Goal: Book appointment/travel/reservation

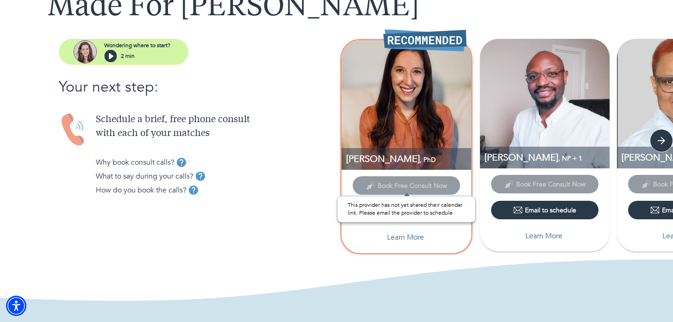
scroll to position [74, 0]
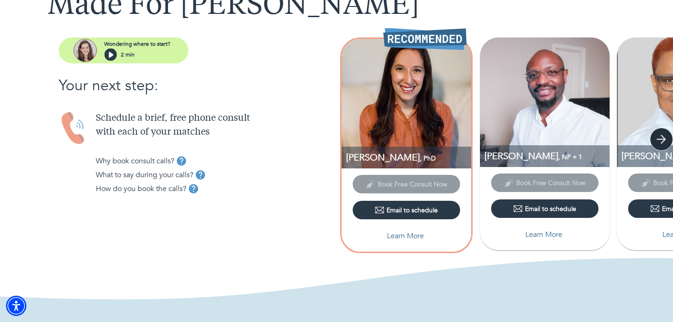
click at [662, 143] on icon "button" at bounding box center [662, 139] width 14 height 14
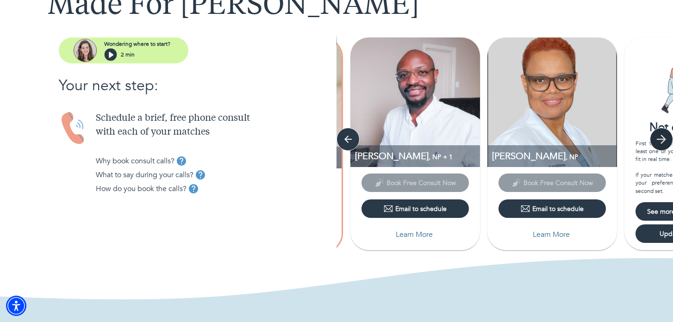
click at [662, 143] on icon "button" at bounding box center [662, 139] width 14 height 14
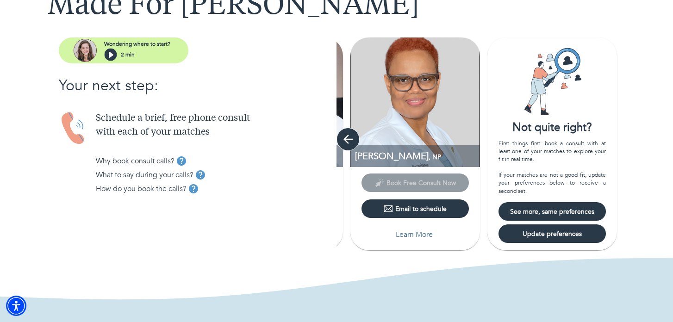
click at [349, 134] on icon "button" at bounding box center [348, 139] width 14 height 14
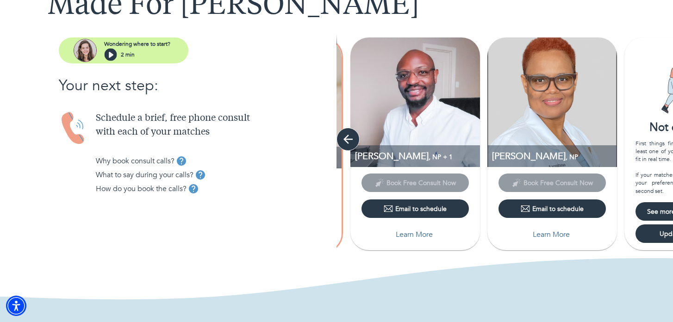
click at [349, 134] on icon "button" at bounding box center [348, 139] width 14 height 14
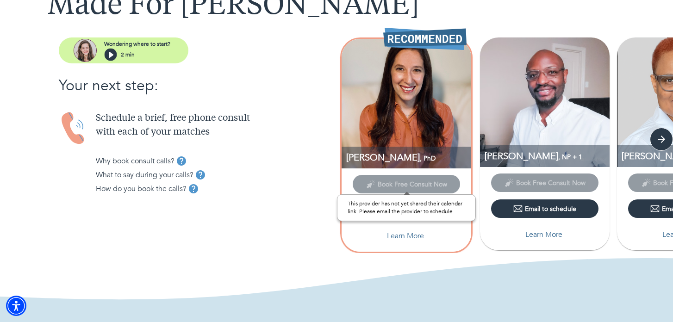
click at [389, 185] on span "Book Free Consult Now" at bounding box center [406, 184] width 107 height 9
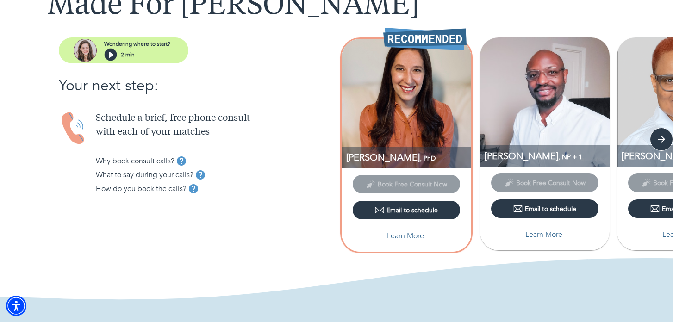
click at [277, 188] on div "How do you book the calls?" at bounding box center [216, 189] width 241 height 14
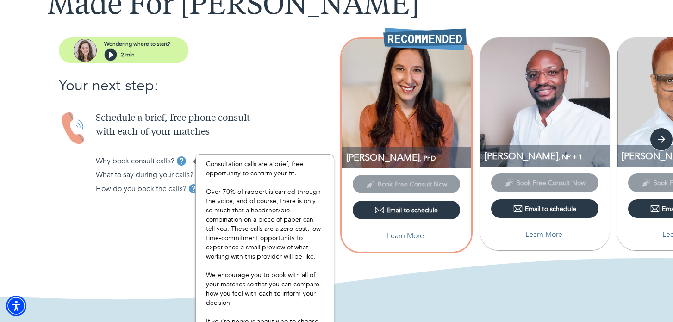
click at [182, 162] on icon "tooltip" at bounding box center [181, 161] width 11 height 11
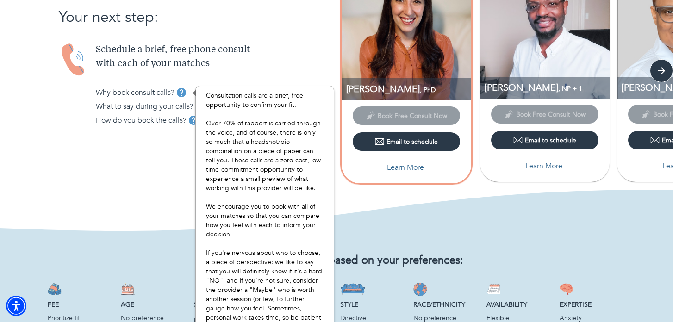
scroll to position [126, 0]
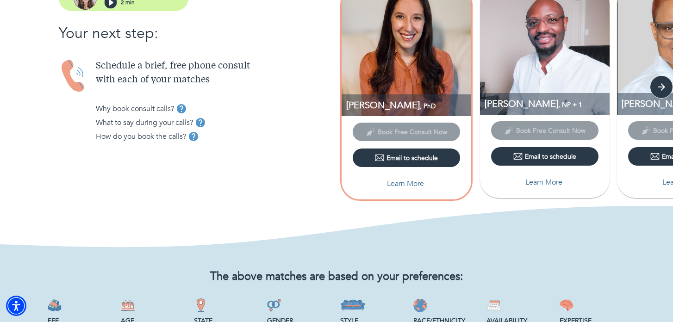
drag, startPoint x: 140, startPoint y: 185, endPoint x: 146, endPoint y: 178, distance: 8.9
click at [140, 185] on div "Wondering where to start? 2 min Your next step: Schedule a brief, free phone co…" at bounding box center [168, 88] width 337 height 207
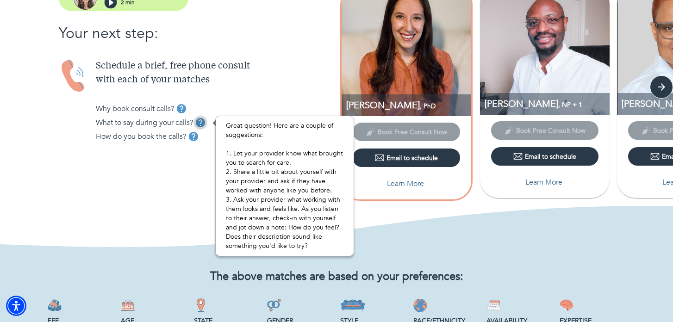
click at [203, 126] on icon "tooltip" at bounding box center [200, 122] width 9 height 9
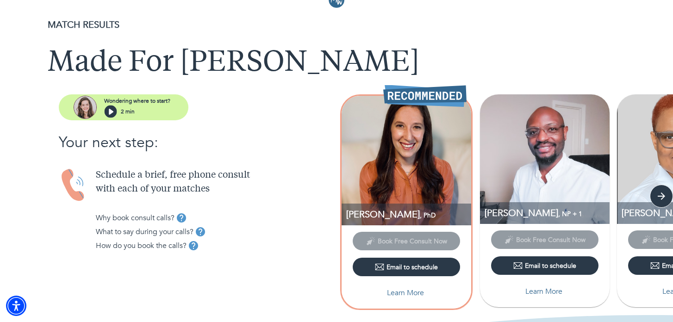
scroll to position [16, 0]
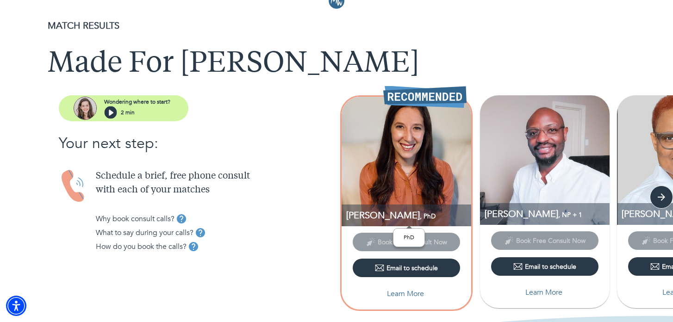
click at [397, 239] on div "PhD" at bounding box center [409, 237] width 32 height 19
click at [420, 212] on span ", PhD" at bounding box center [428, 216] width 16 height 9
click at [559, 214] on span ", NP + 1" at bounding box center [571, 215] width 24 height 9
click at [667, 196] on icon "button" at bounding box center [662, 197] width 14 height 14
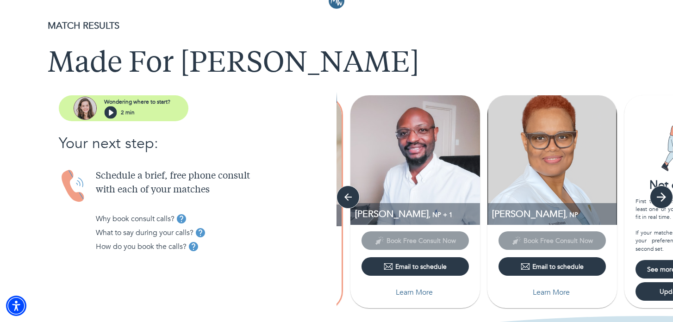
click at [667, 196] on icon "button" at bounding box center [662, 197] width 14 height 14
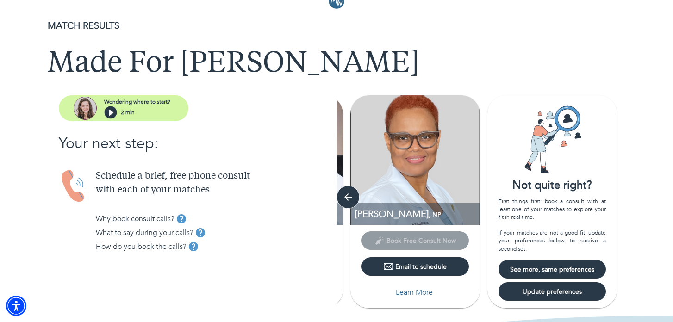
click at [560, 272] on span "See more, same preferences" at bounding box center [553, 269] width 100 height 9
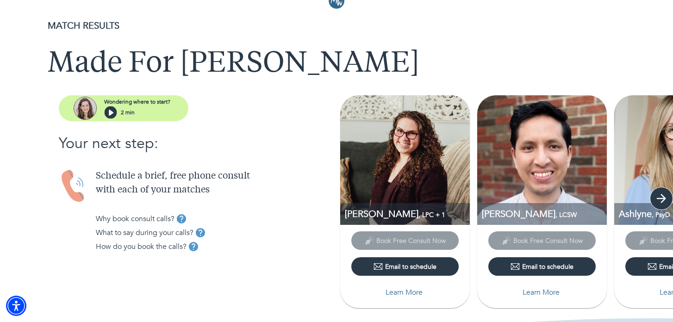
click at [666, 198] on icon "button" at bounding box center [661, 198] width 9 height 9
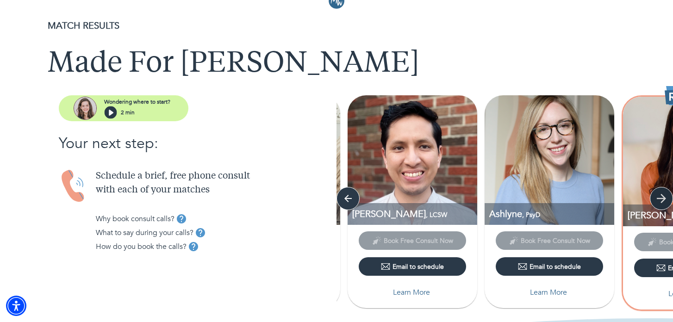
click at [666, 198] on icon "button" at bounding box center [661, 198] width 9 height 9
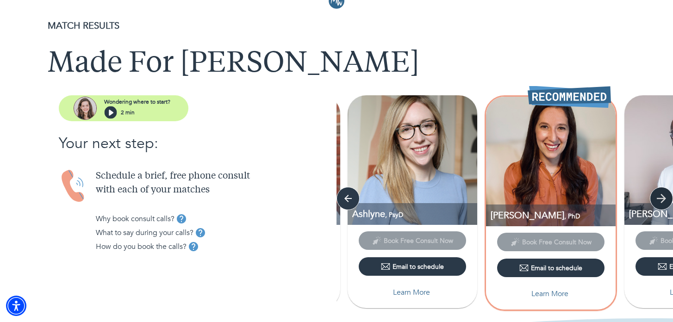
click at [666, 198] on icon "button" at bounding box center [661, 198] width 9 height 9
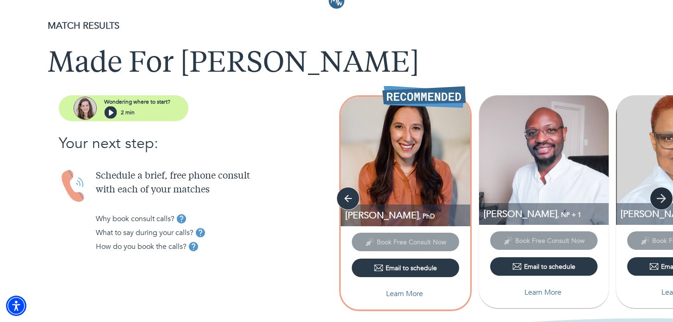
click at [666, 198] on icon "button" at bounding box center [661, 198] width 9 height 9
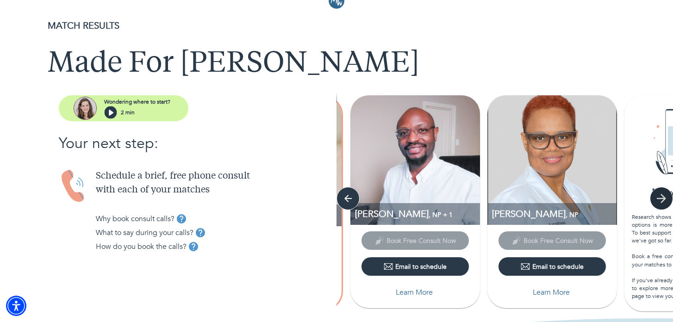
click at [666, 198] on icon "button" at bounding box center [661, 198] width 9 height 9
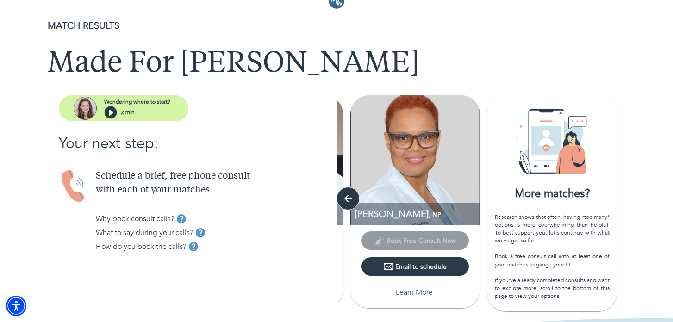
click at [666, 198] on div "[PERSON_NAME] , LPC + 1 Book Free Consult Now Email to schedule Learn More Gers…" at bounding box center [505, 204] width 337 height 218
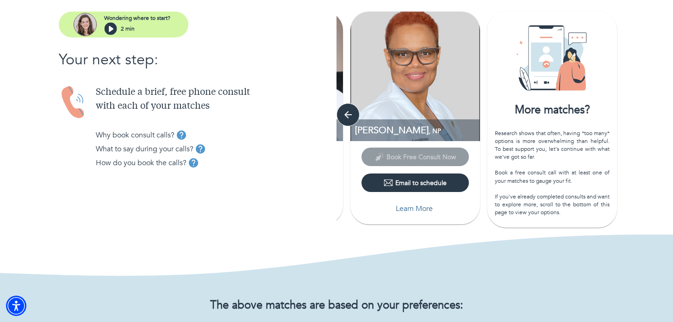
scroll to position [0, 0]
